Goal: Transaction & Acquisition: Purchase product/service

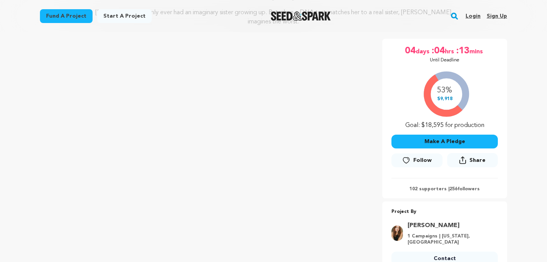
scroll to position [126, 0]
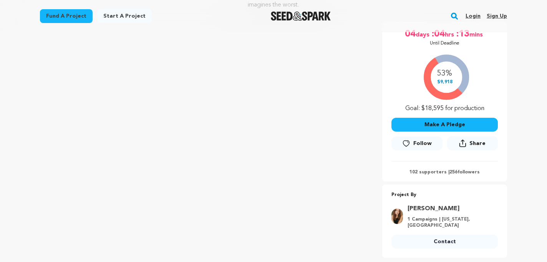
click at [445, 118] on button "Make A Pledge" at bounding box center [444, 125] width 106 height 14
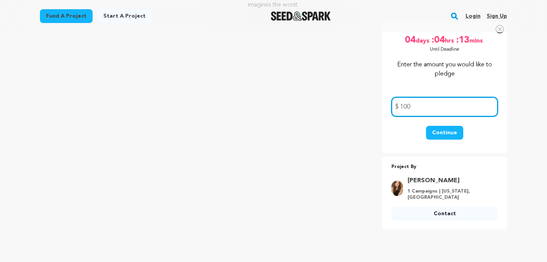
type input "100"
click at [448, 126] on button "Continue" at bounding box center [444, 133] width 37 height 14
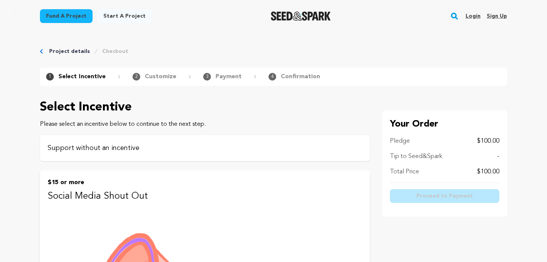
click at [130, 149] on p "Support without an incentive" at bounding box center [205, 148] width 314 height 11
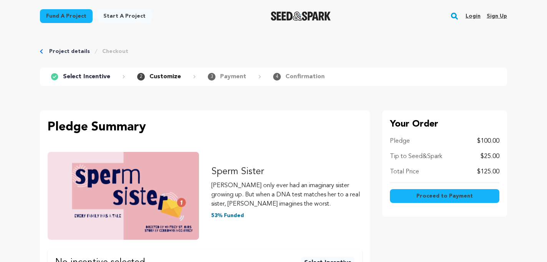
click at [438, 192] on button "Proceed to Payment" at bounding box center [444, 196] width 109 height 14
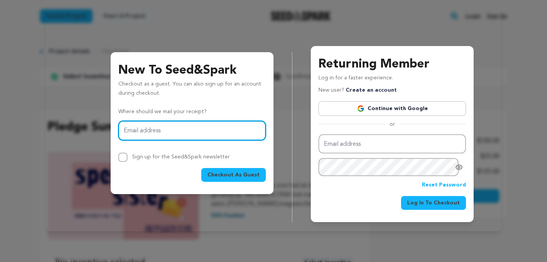
click at [215, 133] on input "Email address" at bounding box center [191, 131] width 147 height 20
type input "[EMAIL_ADDRESS][DOMAIN_NAME]"
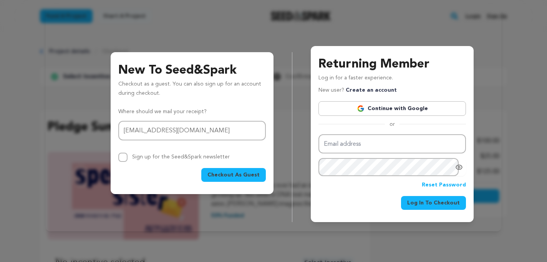
click at [230, 173] on span "Checkout As Guest" at bounding box center [233, 175] width 52 height 8
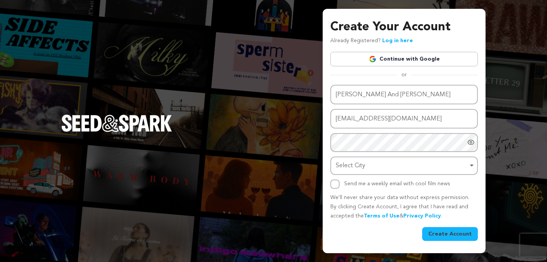
click at [397, 60] on link "Continue with Google" at bounding box center [403, 59] width 147 height 15
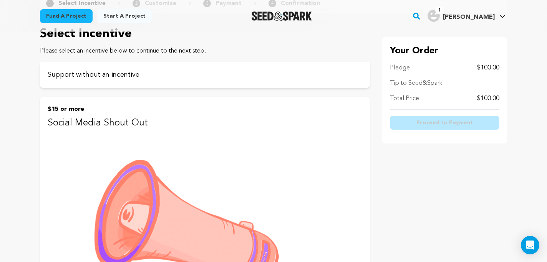
scroll to position [78, 0]
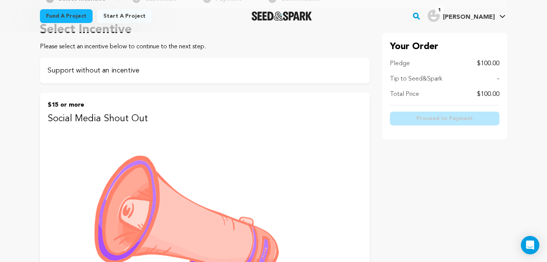
click at [223, 74] on p "Support without an incentive" at bounding box center [205, 70] width 314 height 11
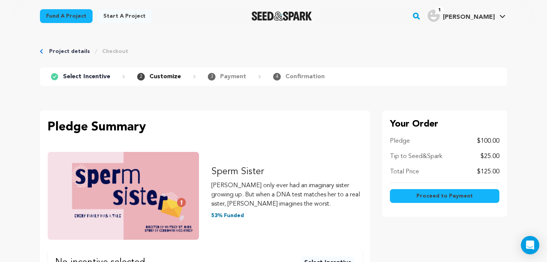
click at [437, 194] on span "Proceed to Payment" at bounding box center [444, 196] width 56 height 8
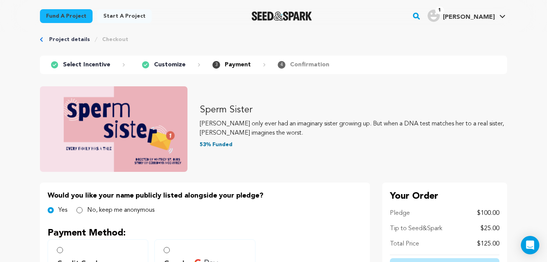
scroll to position [28, 0]
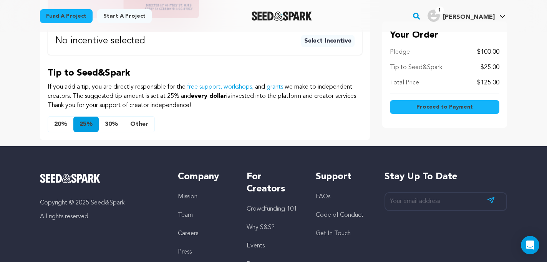
scroll to position [223, 0]
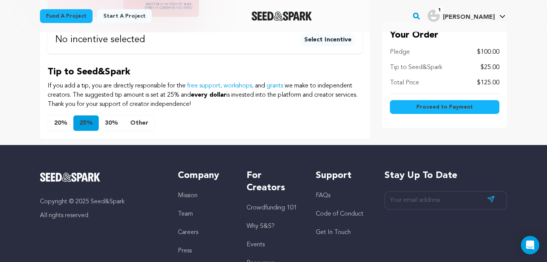
click at [141, 120] on button "Other" at bounding box center [139, 123] width 30 height 15
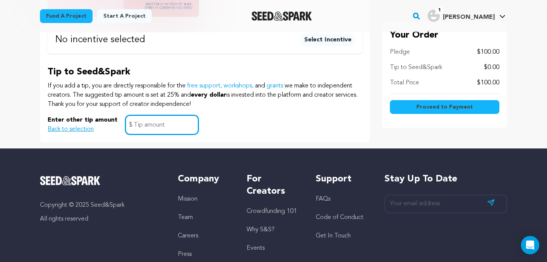
click at [143, 126] on input "text" at bounding box center [161, 125] width 73 height 20
type input "10"
click at [417, 108] on button "Proceed to Payment" at bounding box center [444, 107] width 109 height 14
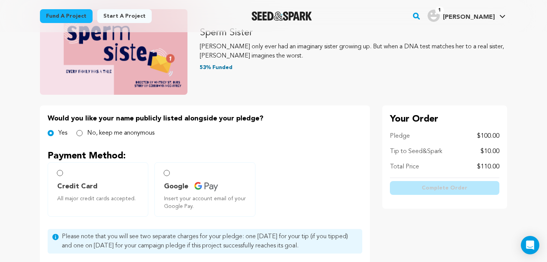
scroll to position [91, 0]
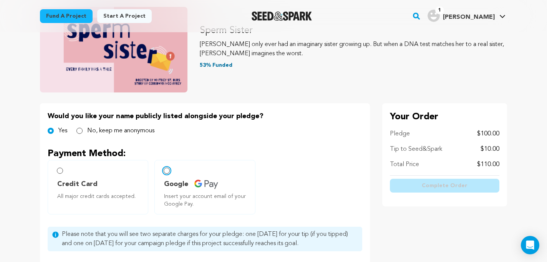
click at [166, 172] on input "Google Insert your account email of your Google Pay." at bounding box center [167, 171] width 6 height 6
